Goal: Transaction & Acquisition: Purchase product/service

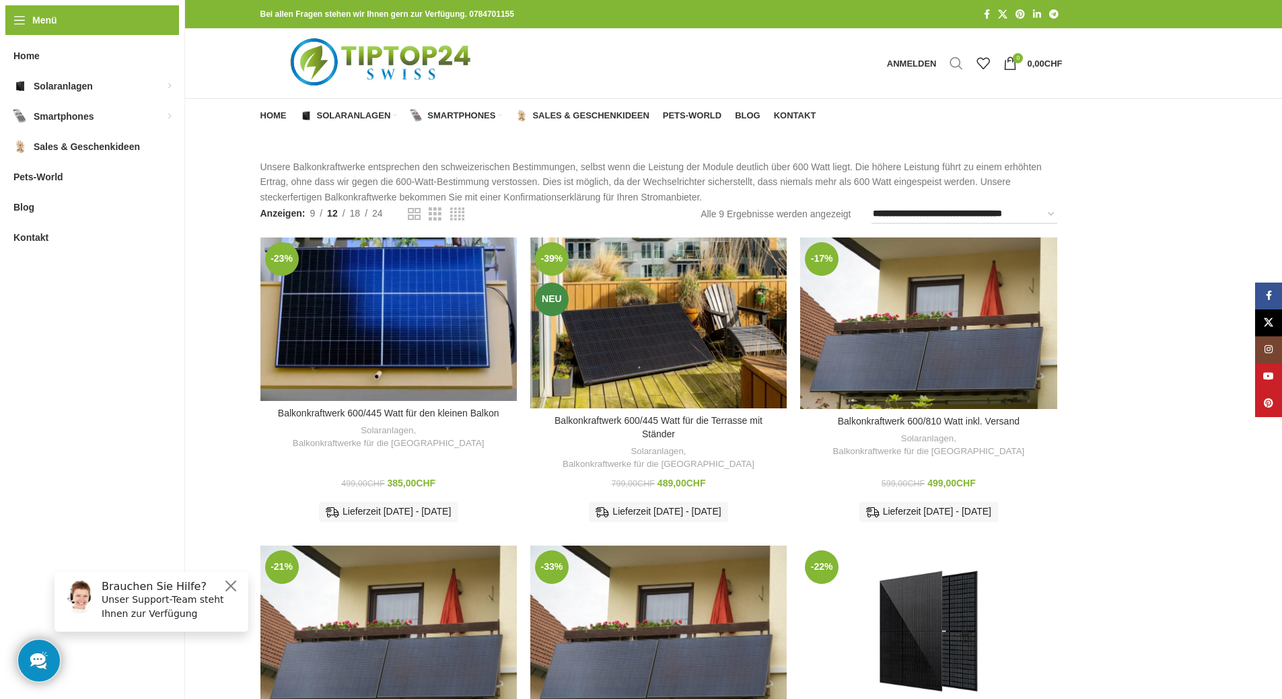
click at [955, 59] on span "Suche" at bounding box center [955, 63] width 13 height 13
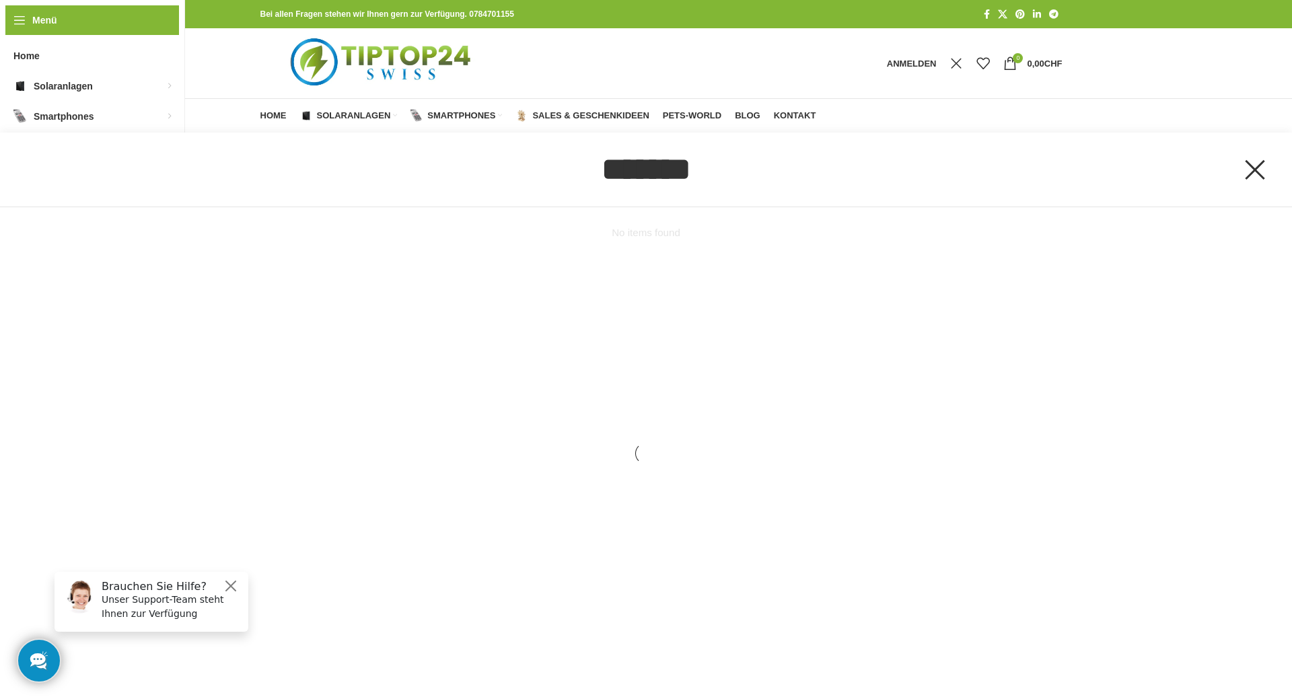
type input "*******"
click button "Suche" at bounding box center [0, 0] width 0 height 0
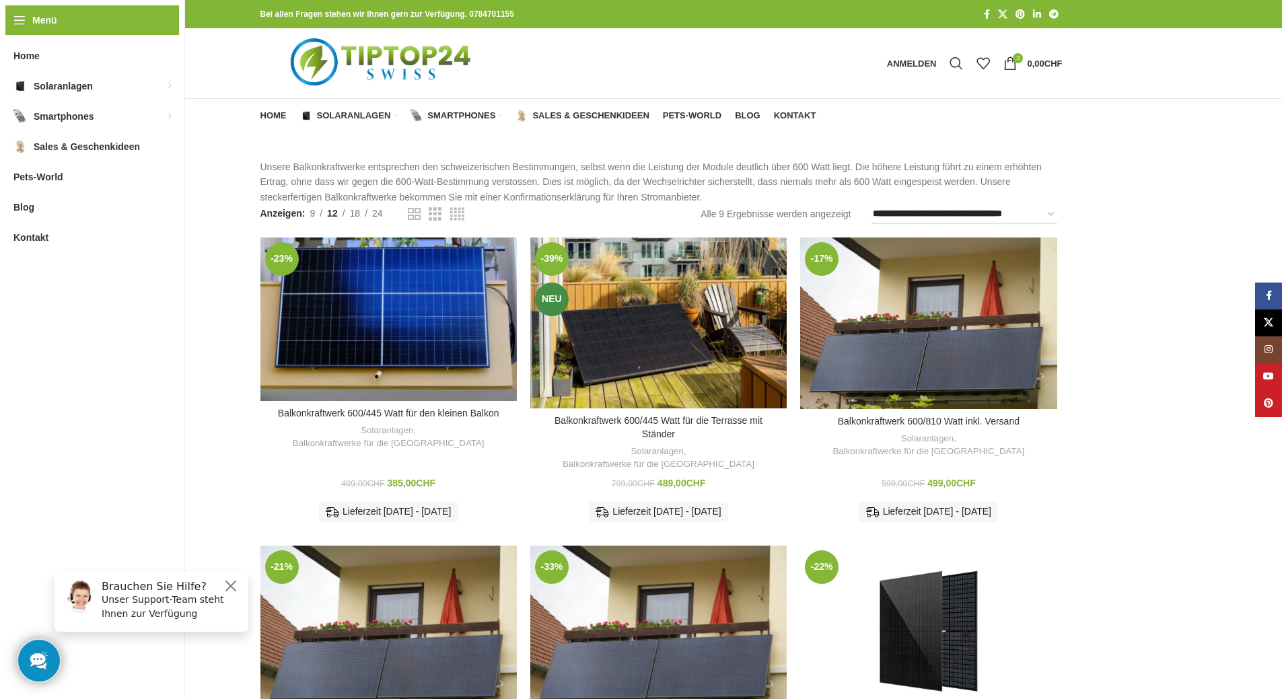
scroll to position [404, 0]
